Goal: Task Accomplishment & Management: Complete application form

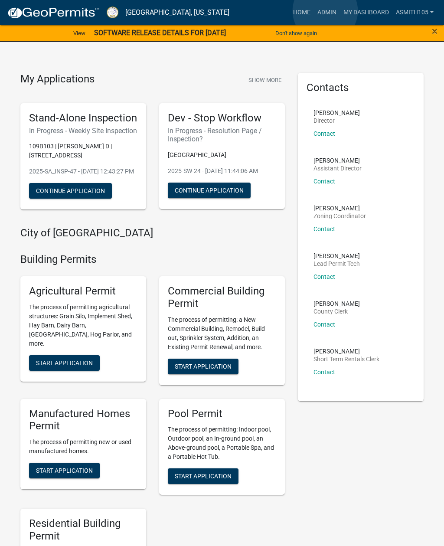
click at [326, 11] on link "Admin" at bounding box center [327, 12] width 26 height 16
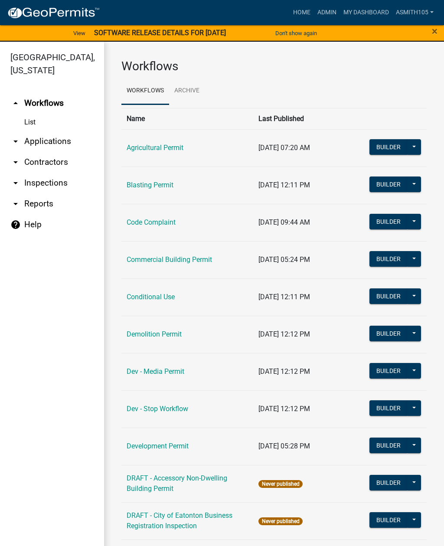
click at [62, 172] on link "arrow_drop_down Contractors" at bounding box center [52, 162] width 104 height 21
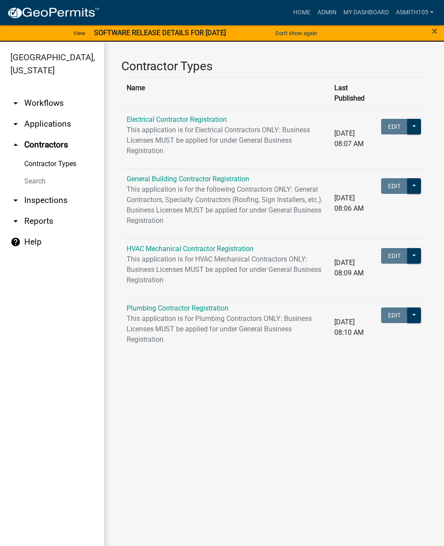
click at [64, 198] on link "arrow_drop_down Inspections" at bounding box center [52, 200] width 104 height 21
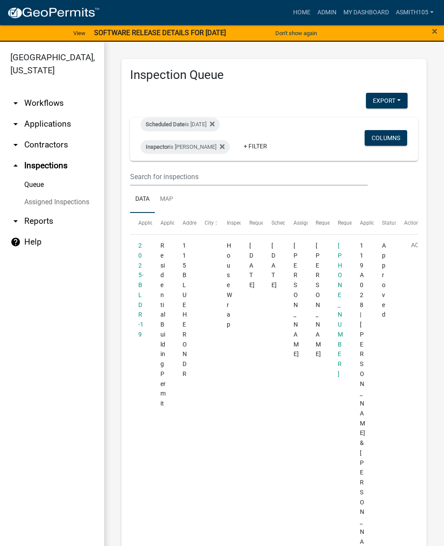
click at [225, 141] on fa-icon at bounding box center [221, 147] width 8 height 14
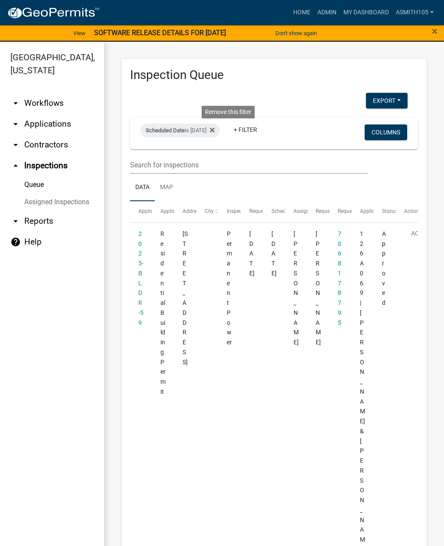
click at [215, 124] on fa-icon at bounding box center [211, 131] width 8 height 14
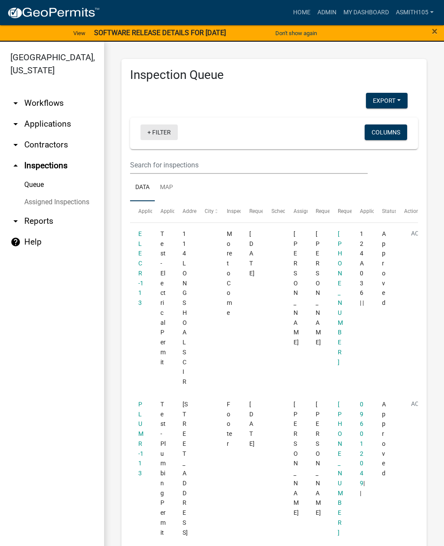
click at [165, 136] on link "+ Filter" at bounding box center [159, 133] width 37 height 16
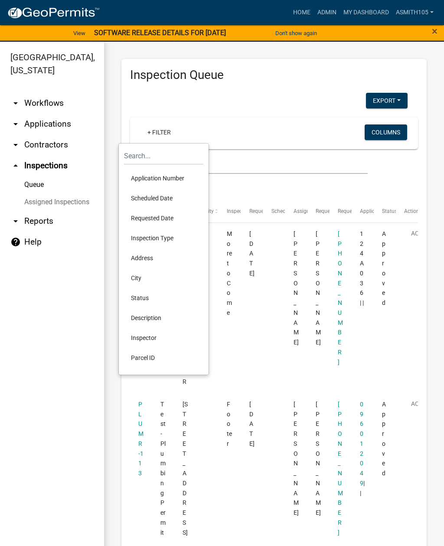
click at [174, 197] on li "Scheduled Date" at bounding box center [163, 198] width 79 height 20
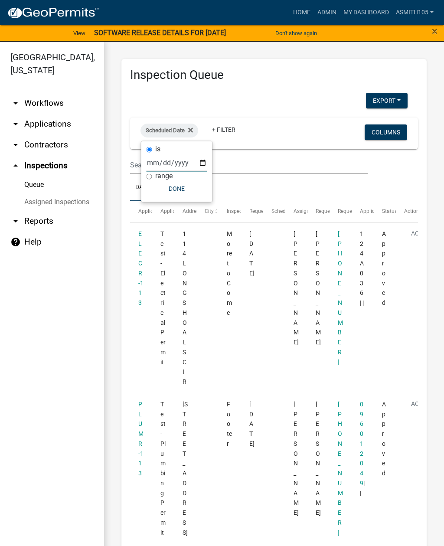
click at [196, 167] on input "date" at bounding box center [177, 163] width 61 height 18
type input "[DATE]"
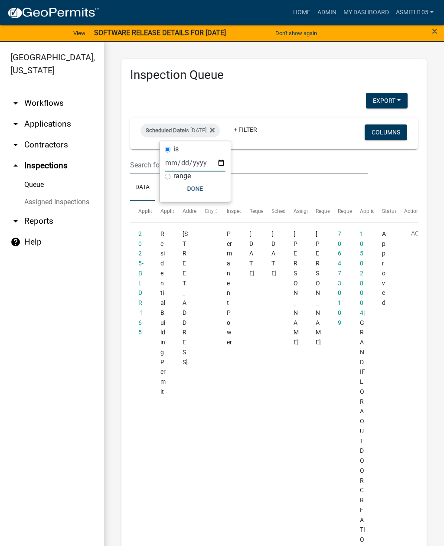
click at [207, 190] on button "Done" at bounding box center [195, 189] width 61 height 16
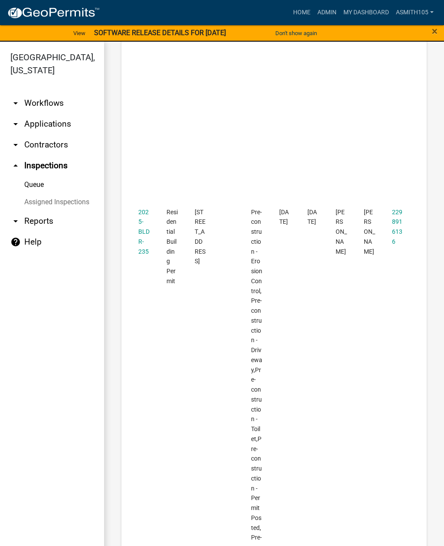
scroll to position [281, 0]
click at [70, 124] on link "arrow_drop_down Applications" at bounding box center [52, 124] width 104 height 21
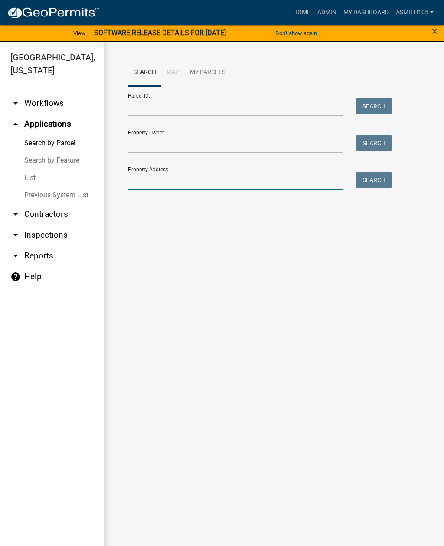
click at [173, 183] on input "Property Address:" at bounding box center [235, 181] width 215 height 18
type input "382 twin bridges"
click at [377, 182] on button "Search" at bounding box center [374, 180] width 37 height 16
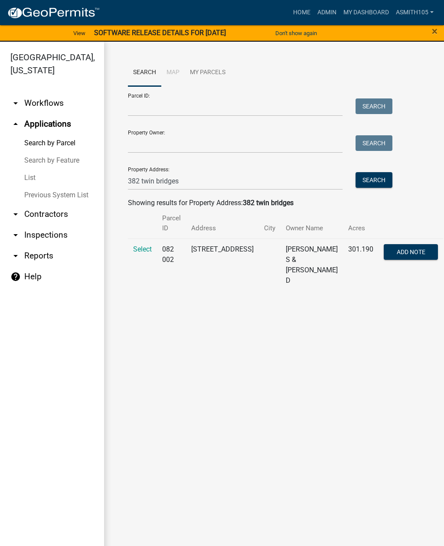
click at [148, 242] on td "Select" at bounding box center [142, 265] width 29 height 53
click at [141, 246] on span "Select" at bounding box center [142, 249] width 19 height 8
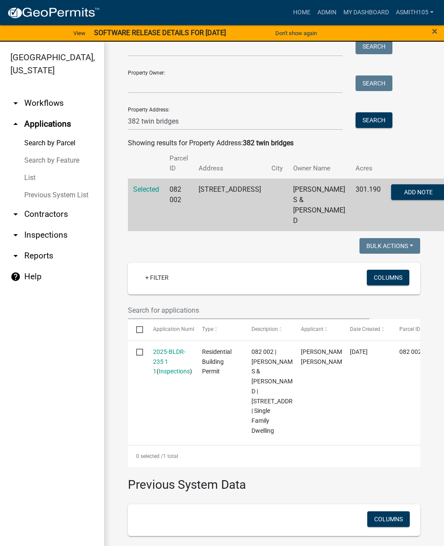
scroll to position [10, 0]
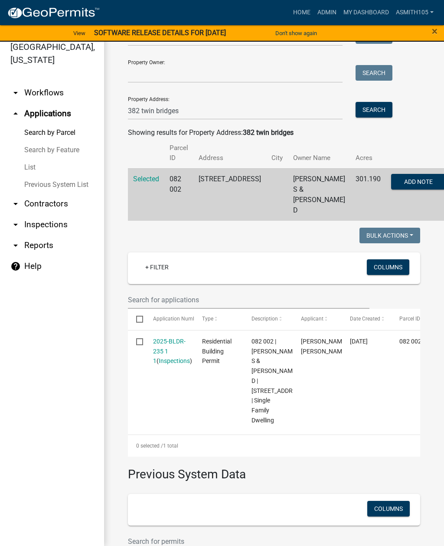
click at [326, 13] on link "Admin" at bounding box center [327, 12] width 26 height 16
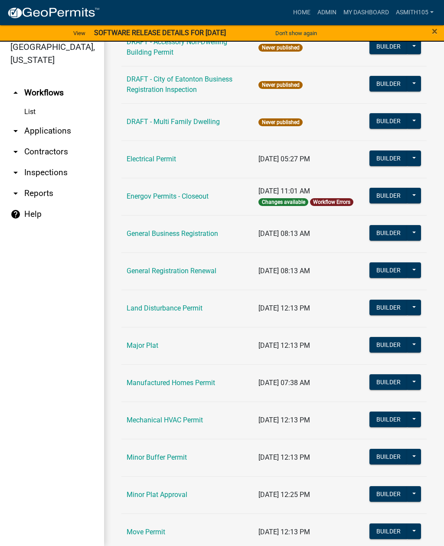
scroll to position [415, 0]
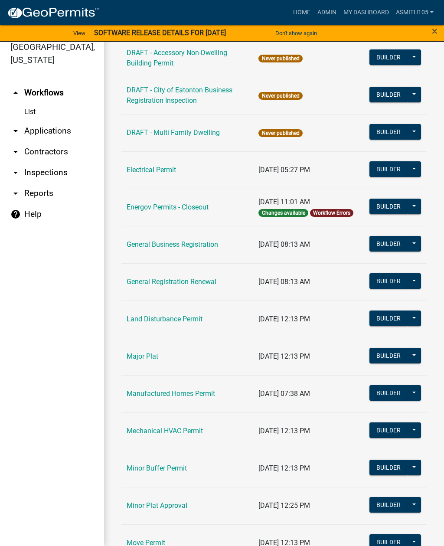
click at [194, 317] on link "Land Disturbance Permit" at bounding box center [165, 319] width 76 height 8
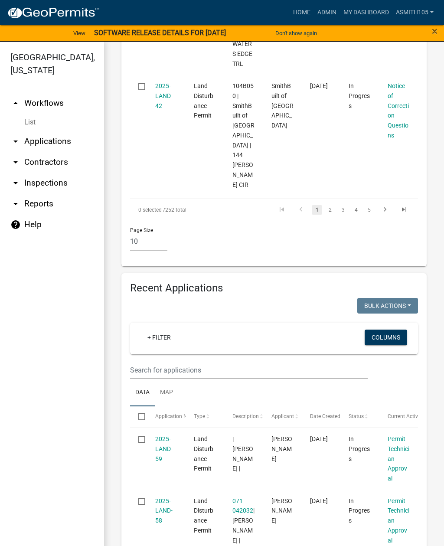
scroll to position [1230, 0]
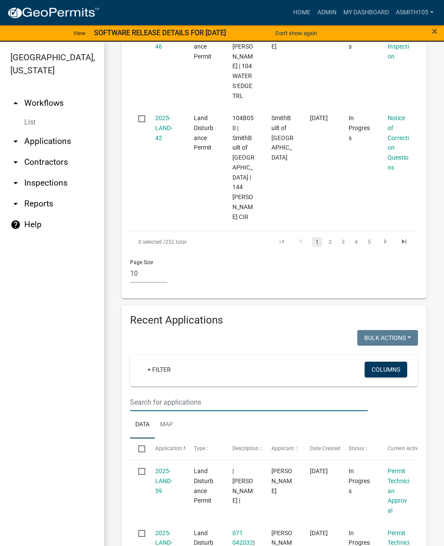
click at [155, 394] on input "text" at bounding box center [249, 403] width 238 height 18
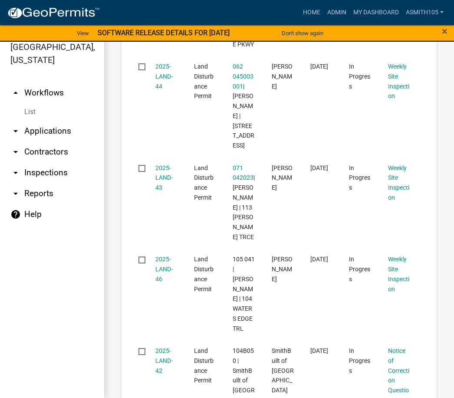
scroll to position [1138, 0]
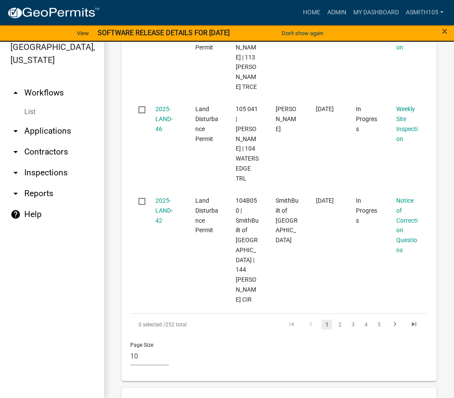
type input "382 twin bridges"
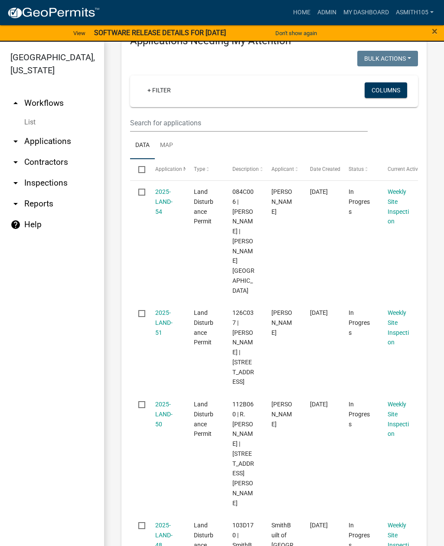
scroll to position [148, 0]
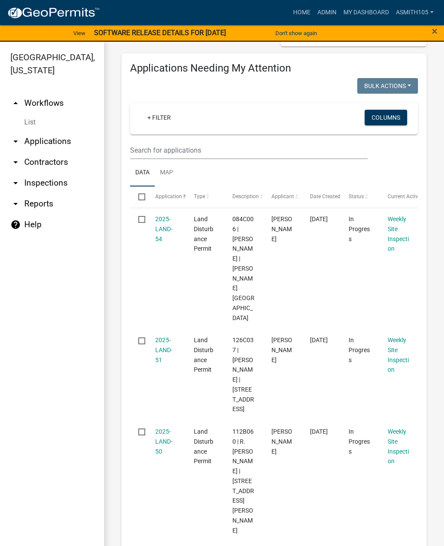
click at [64, 135] on link "arrow_drop_down Applications" at bounding box center [52, 141] width 104 height 21
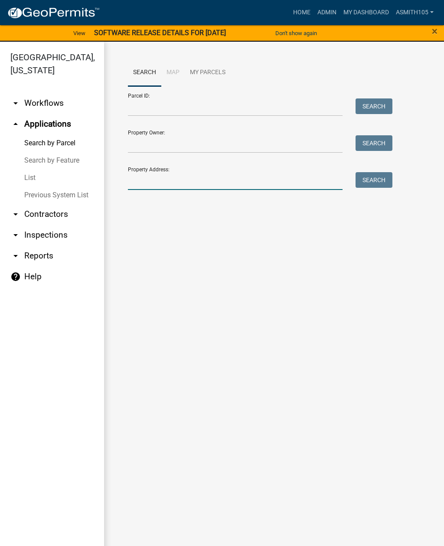
click at [213, 183] on input "Property Address:" at bounding box center [235, 181] width 215 height 18
type input "382 twin bridges"
click at [372, 180] on button "Search" at bounding box center [374, 180] width 37 height 16
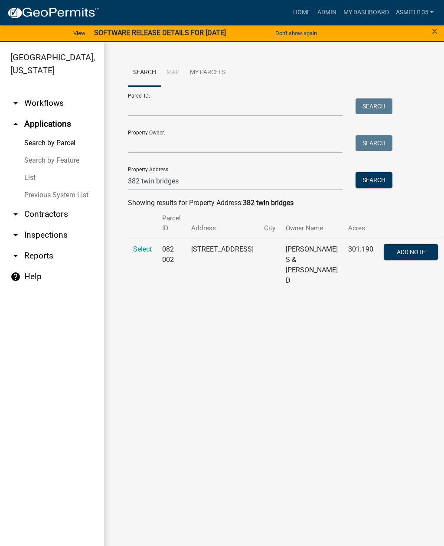
click at [141, 247] on span "Select" at bounding box center [142, 249] width 19 height 8
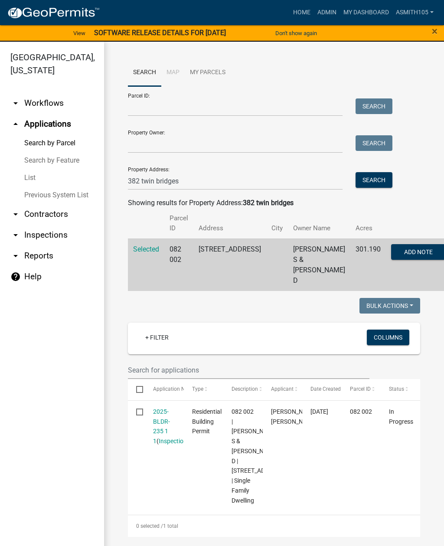
click at [161, 408] on link "2025-BLDR-235 1 1" at bounding box center [161, 426] width 17 height 36
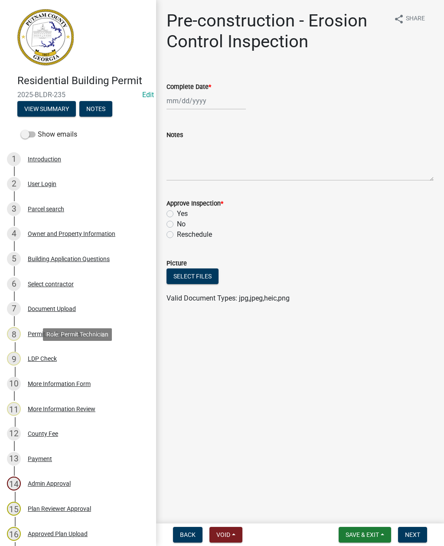
click at [38, 359] on div "LDP Check" at bounding box center [42, 359] width 29 height 6
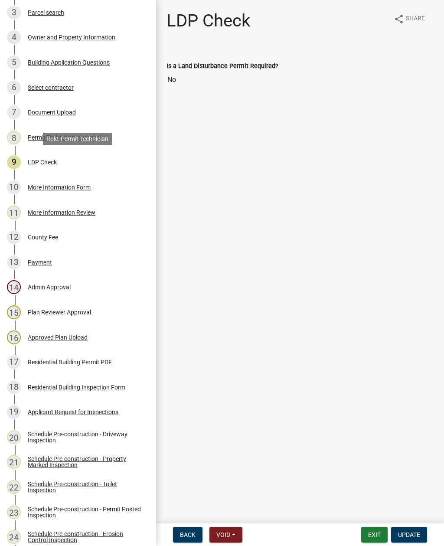
scroll to position [198, 0]
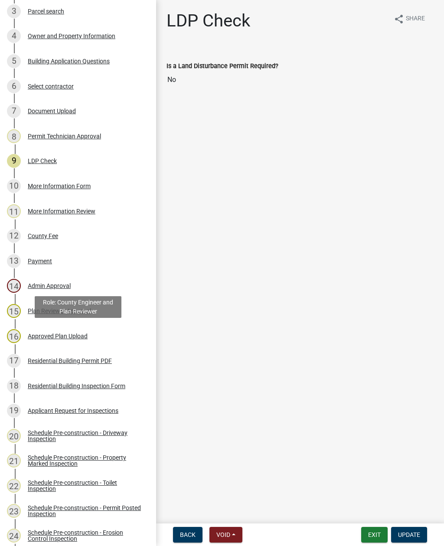
click at [58, 338] on div "Approved Plan Upload" at bounding box center [58, 336] width 60 height 6
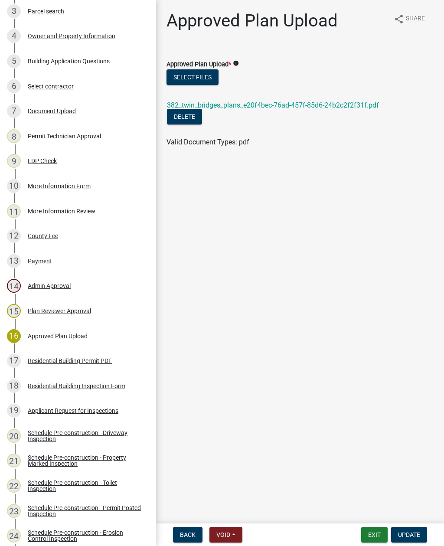
click at [298, 107] on link "382_twin_bridges_plans_e20f4bec-76ad-457f-85d6-24b2c2f2f31f.pdf" at bounding box center [273, 105] width 212 height 8
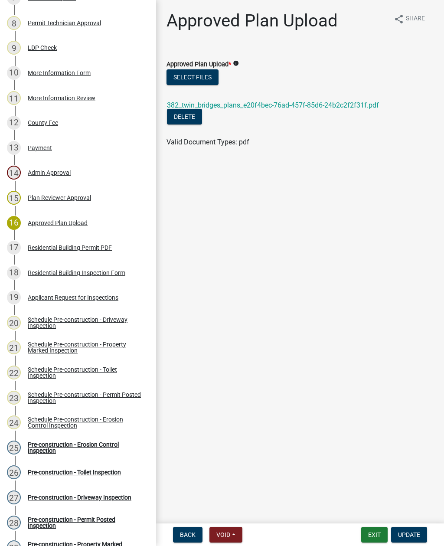
scroll to position [310, 0]
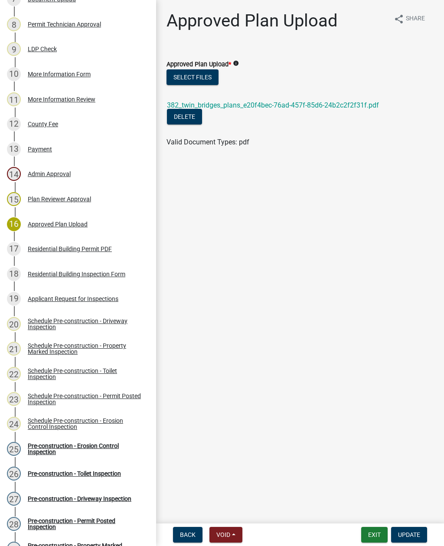
click at [61, 197] on div "Plan Reviewer Approval" at bounding box center [59, 199] width 63 height 6
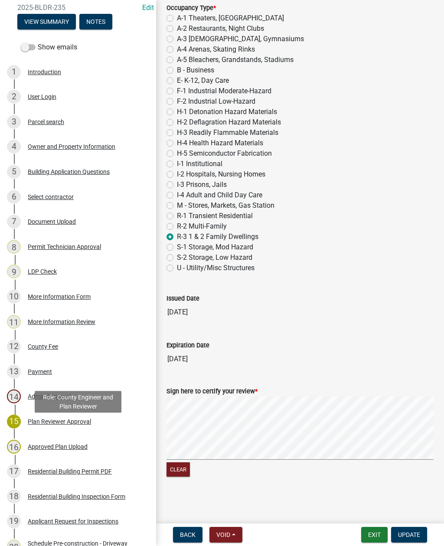
scroll to position [76, 0]
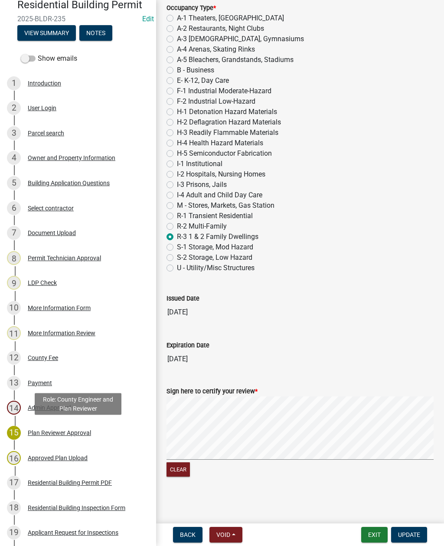
click at [51, 233] on div "Document Upload" at bounding box center [52, 233] width 48 height 6
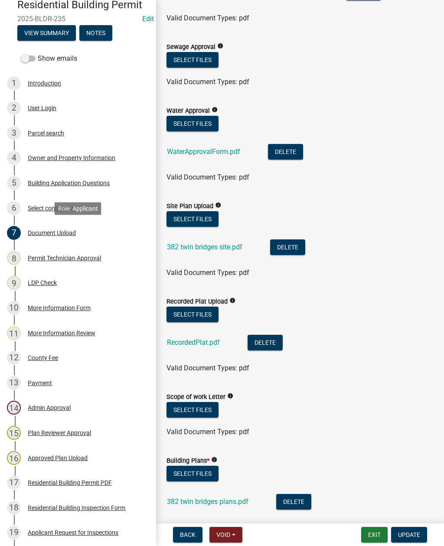
scroll to position [112, 0]
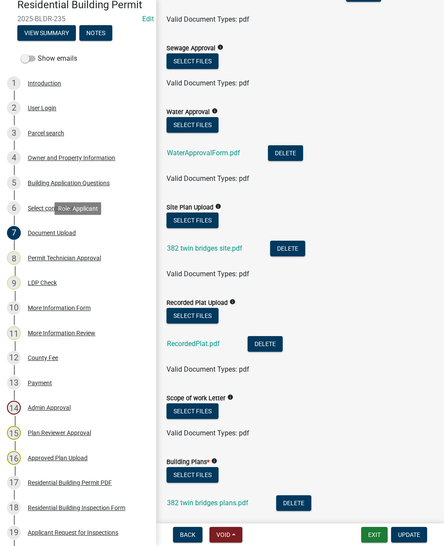
click at [197, 251] on link "382 twin bridges site.pdf" at bounding box center [205, 248] width 76 height 8
click at [96, 255] on div "Permit Technician Approval" at bounding box center [64, 258] width 73 height 6
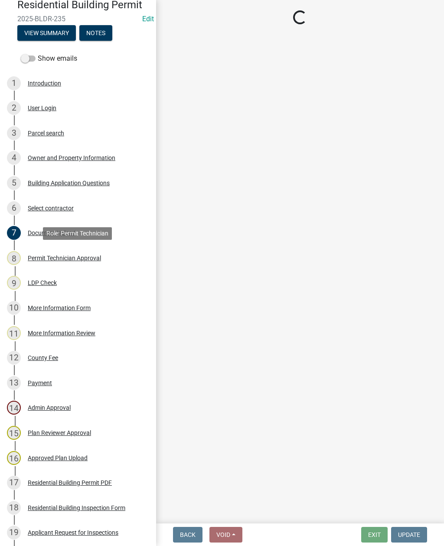
scroll to position [0, 0]
select select "a4366e26-0f82-401b-a682-956e4112ff86"
select select "83394b22-4a11-496c-8e5c-75ade2e72faf"
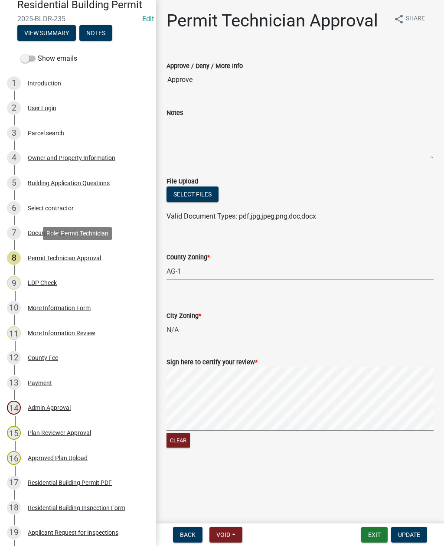
click at [62, 29] on button "View Summary" at bounding box center [46, 33] width 59 height 16
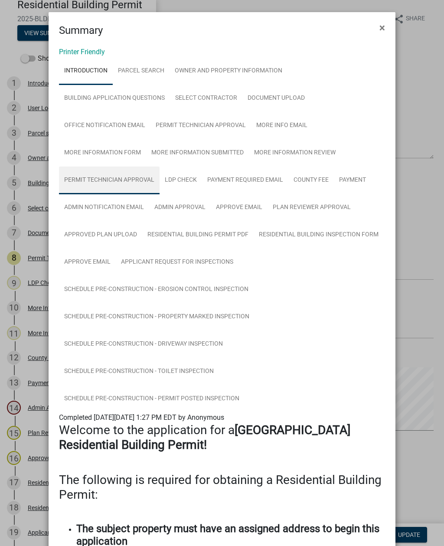
click at [75, 179] on link "Permit Technician Approval" at bounding box center [109, 181] width 101 height 28
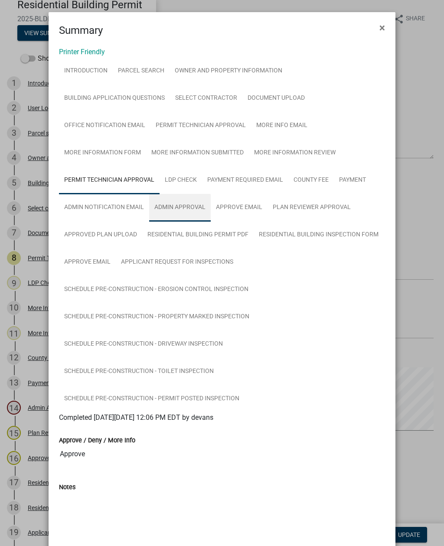
click at [193, 202] on link "Admin Approval" at bounding box center [180, 208] width 62 height 28
click at [384, 28] on span "×" at bounding box center [383, 28] width 6 height 12
